Goal: Navigation & Orientation: Find specific page/section

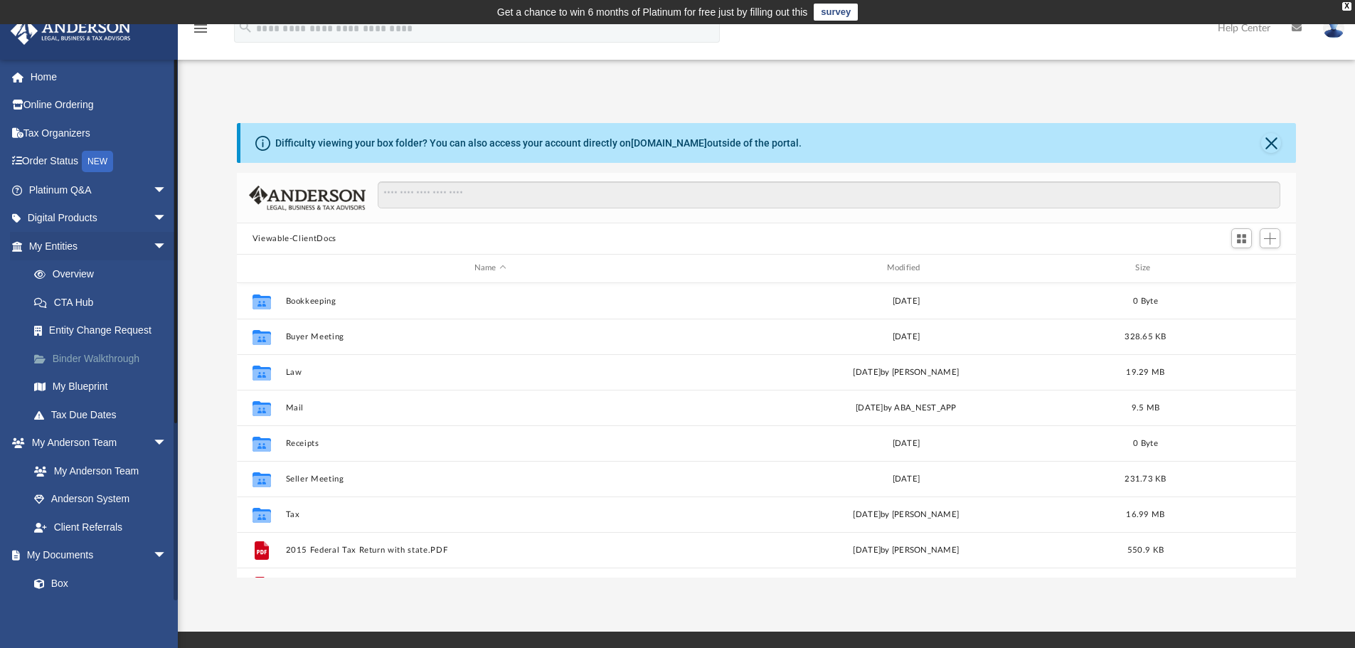
scroll to position [313, 1048]
click at [47, 161] on link "Order Status NEW" at bounding box center [99, 161] width 179 height 29
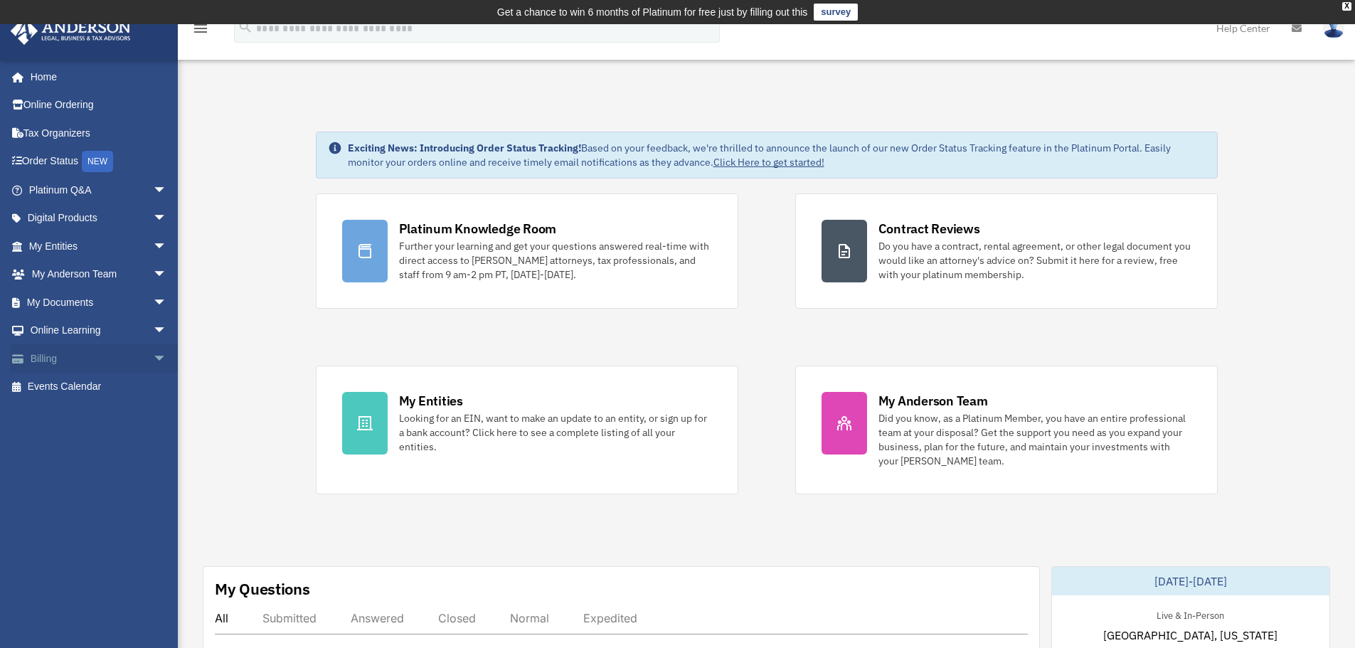
click at [153, 362] on span "arrow_drop_down" at bounding box center [167, 358] width 28 height 29
click at [98, 388] on link "$ Open Invoices" at bounding box center [104, 387] width 169 height 29
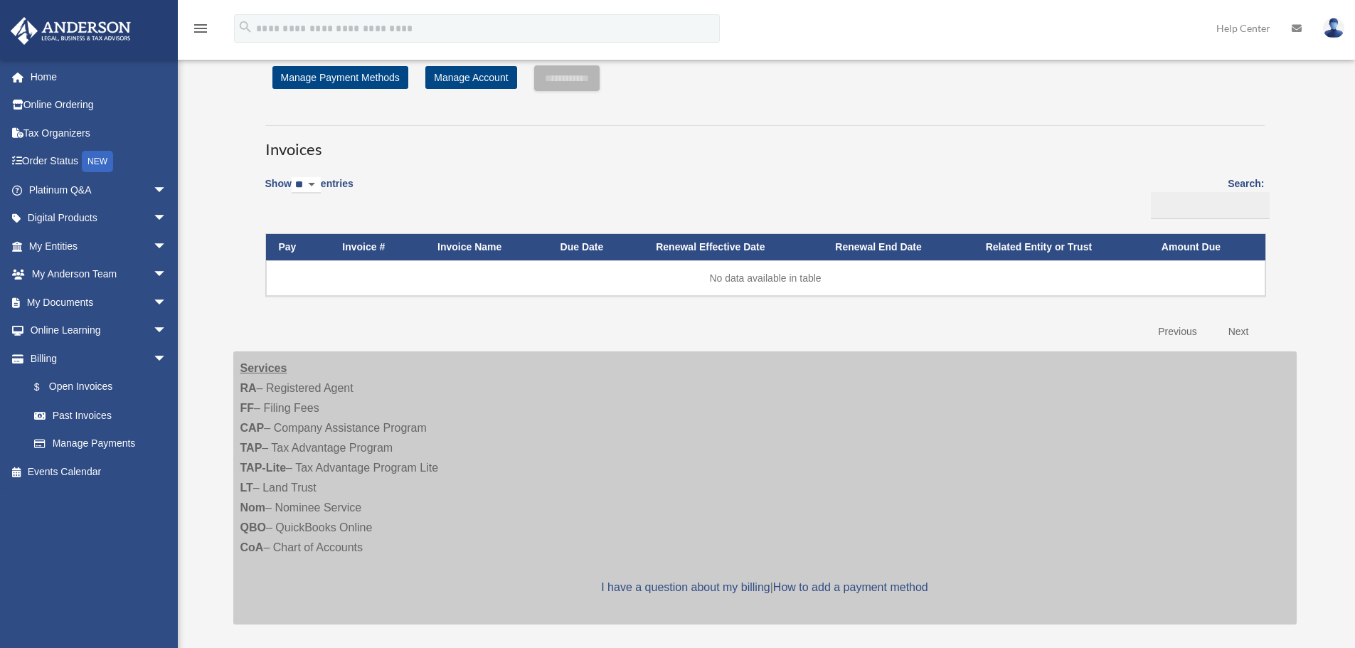
scroll to position [71, 0]
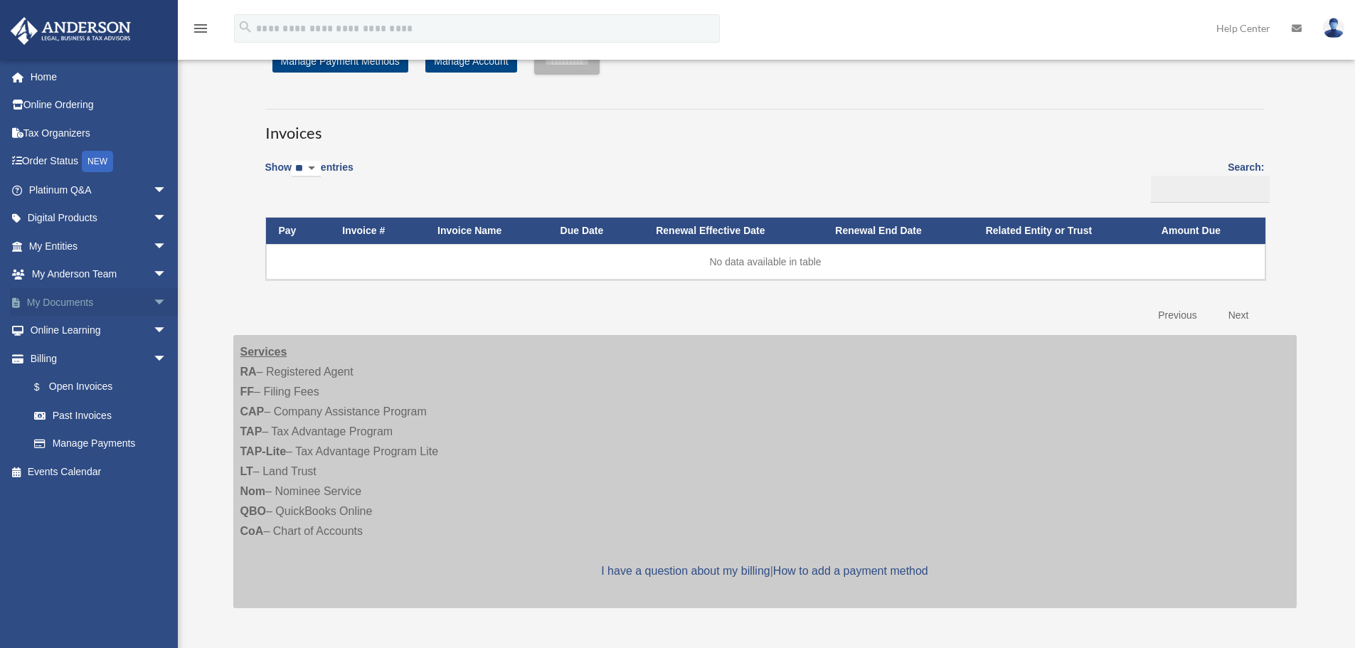
click at [153, 309] on span "arrow_drop_down" at bounding box center [167, 302] width 28 height 29
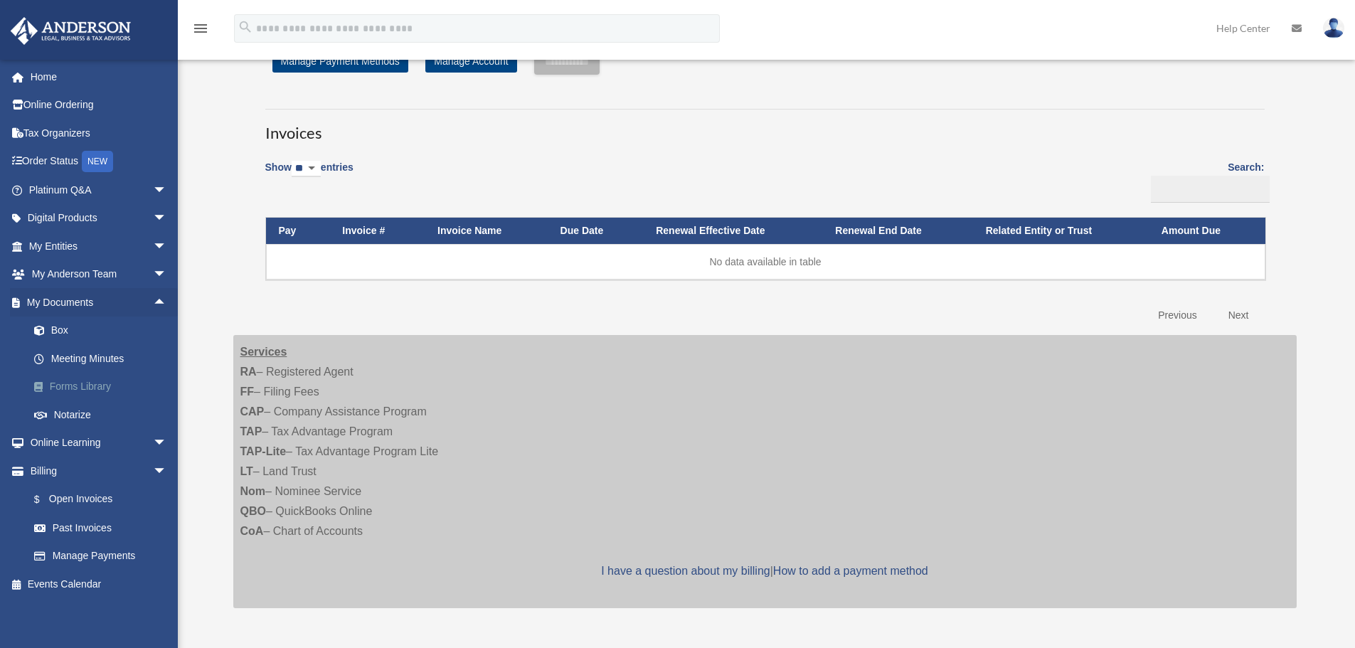
click at [75, 390] on link "Forms Library" at bounding box center [104, 387] width 169 height 28
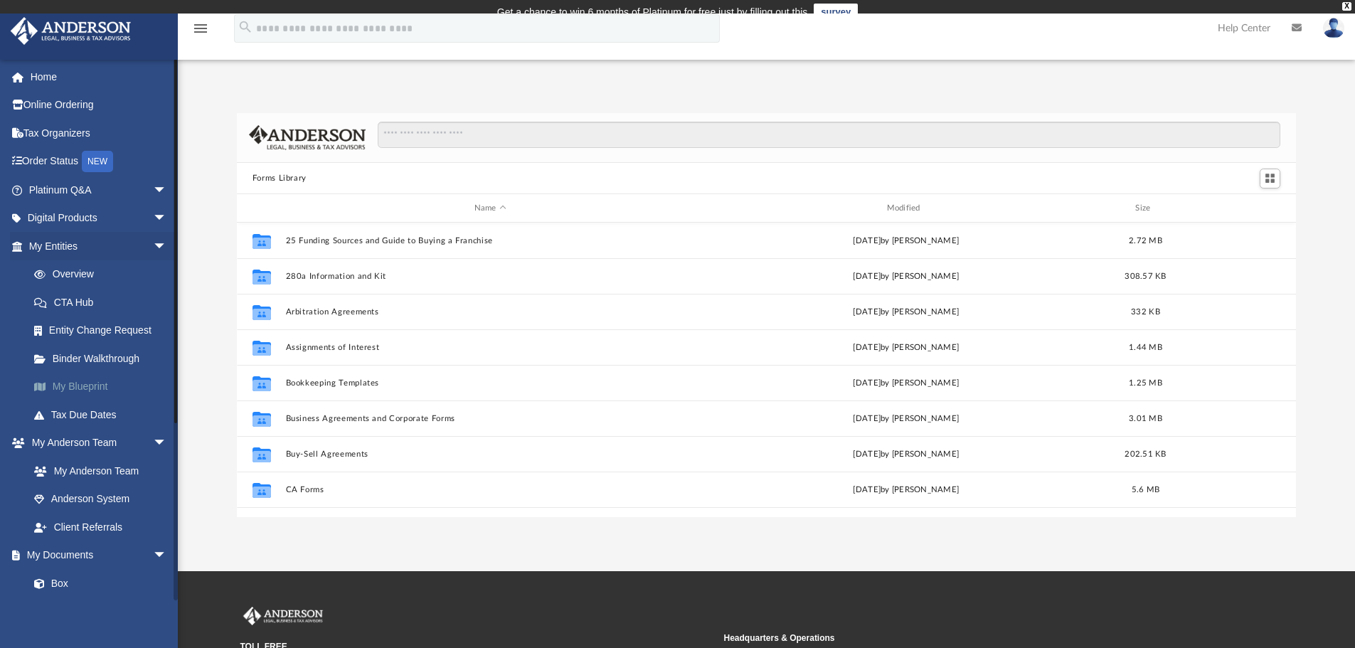
scroll to position [313, 1048]
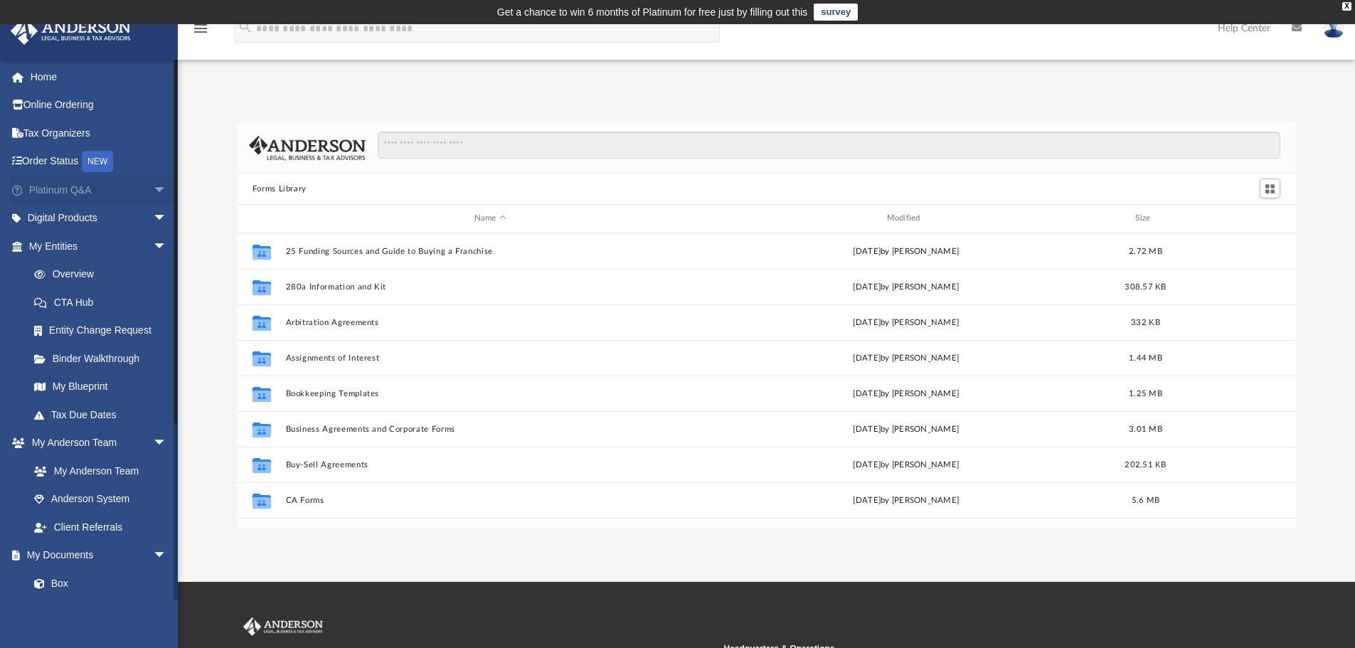
click at [153, 193] on span "arrow_drop_down" at bounding box center [167, 190] width 28 height 29
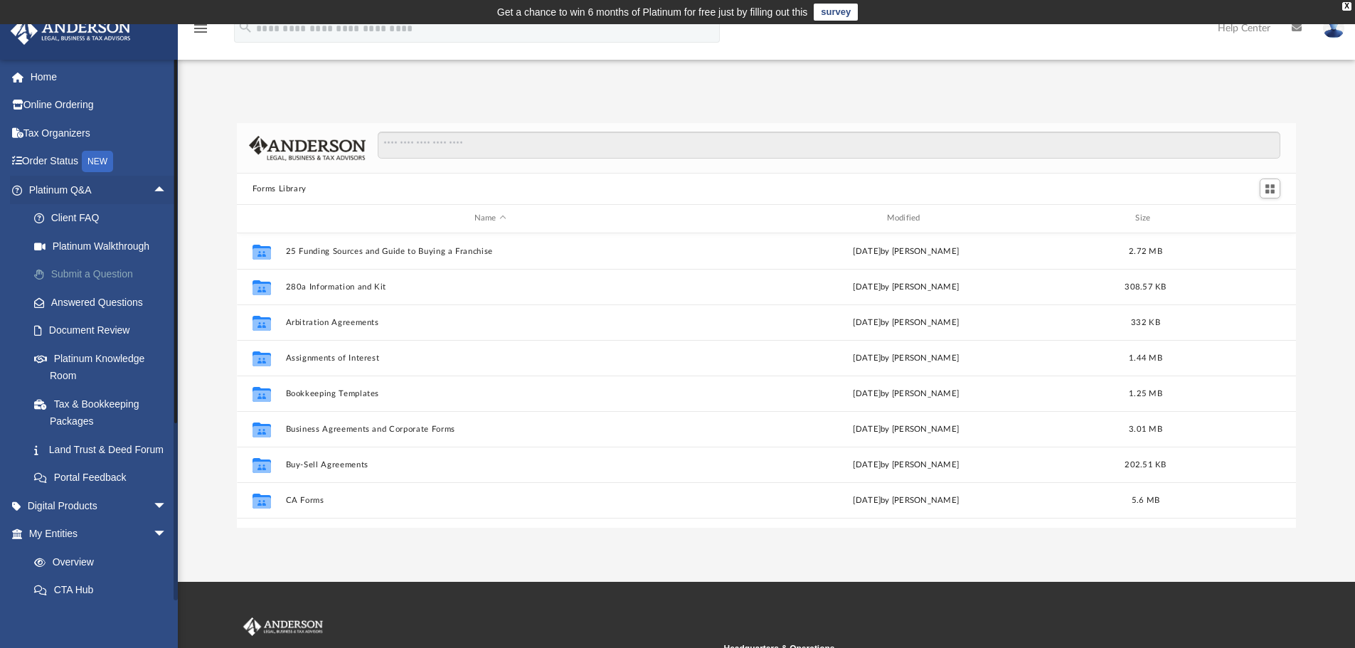
click at [115, 272] on link "Submit a Question" at bounding box center [104, 274] width 169 height 28
